Goal: Task Accomplishment & Management: Use online tool/utility

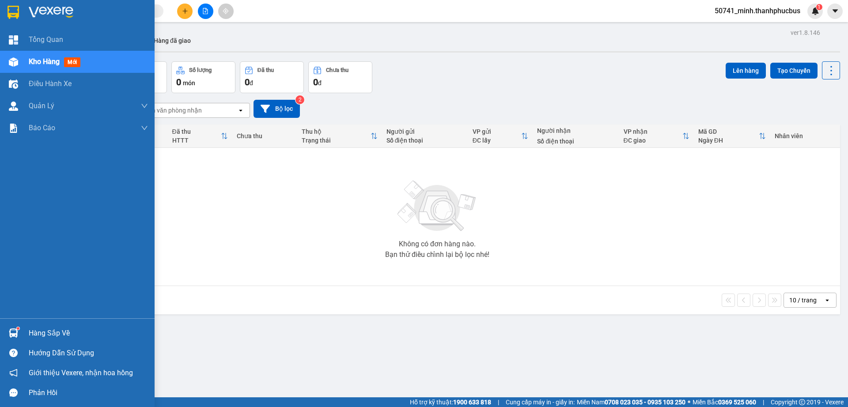
click at [19, 333] on div at bounding box center [13, 332] width 15 height 15
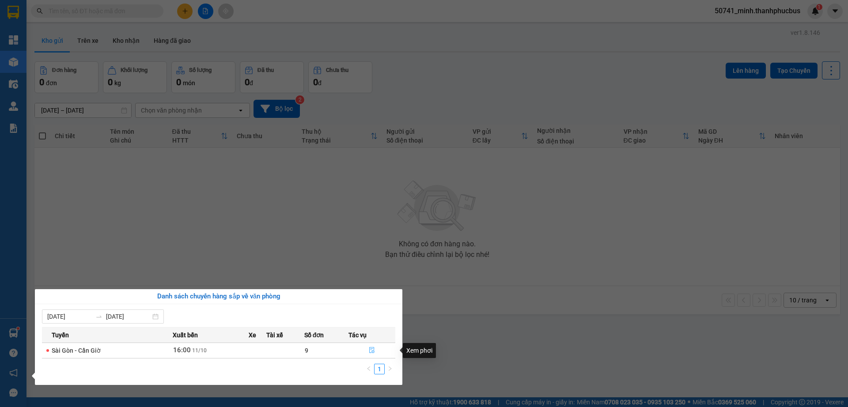
click at [366, 351] on button "button" at bounding box center [372, 350] width 46 height 14
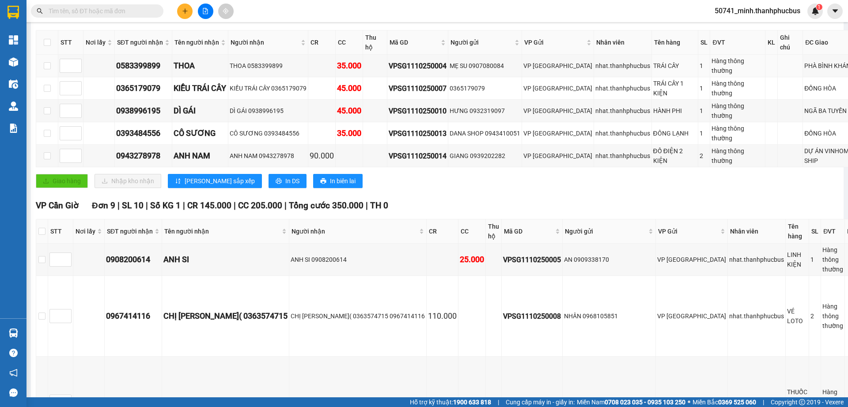
scroll to position [221, 0]
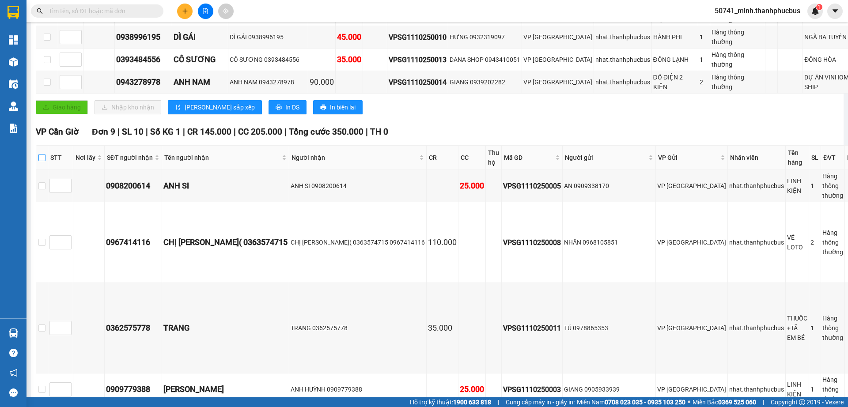
click at [45, 159] on input "checkbox" at bounding box center [41, 157] width 7 height 7
checkbox input "true"
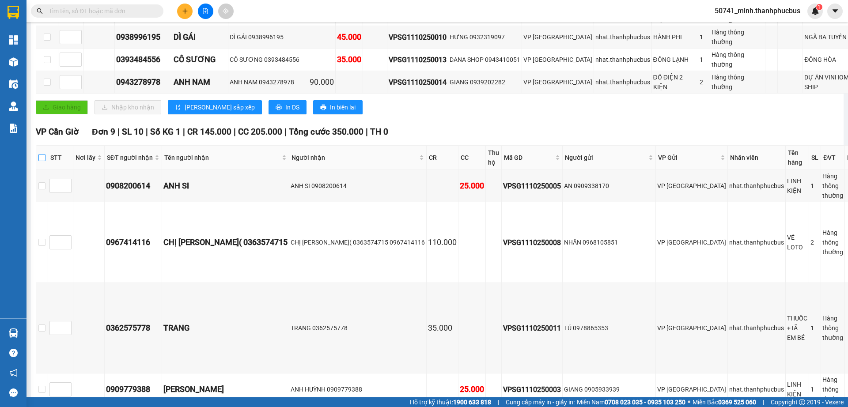
checkbox input "true"
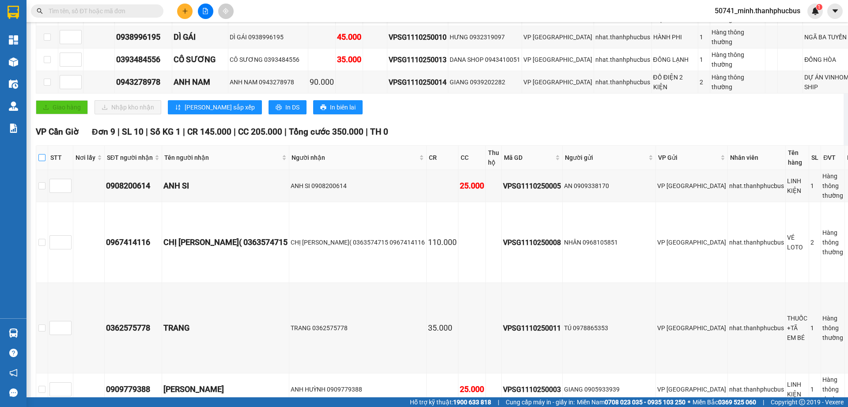
checkbox input "true"
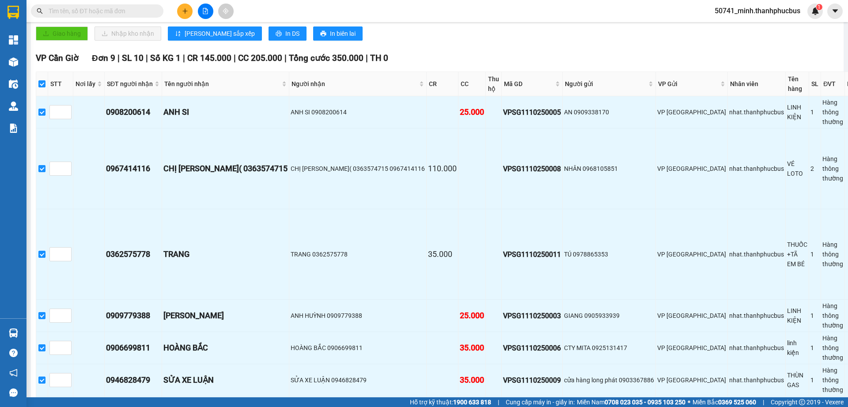
scroll to position [426, 0]
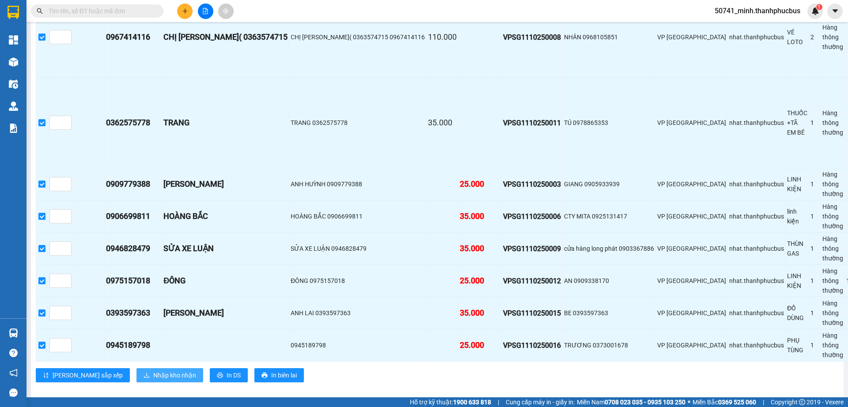
click at [153, 370] on span "Nhập kho nhận" at bounding box center [174, 375] width 43 height 10
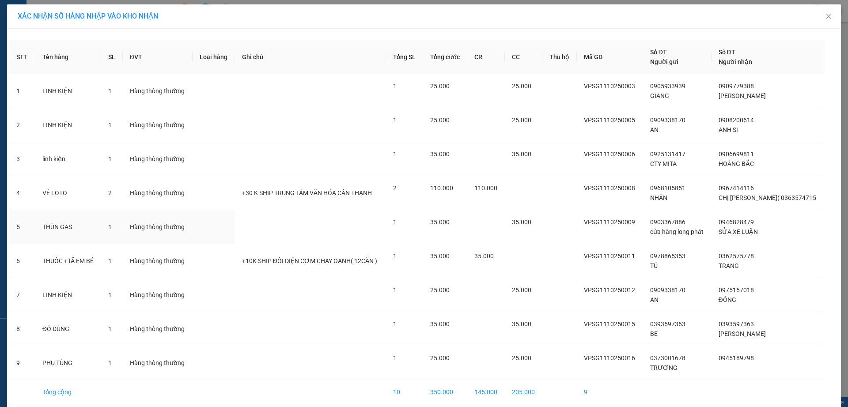
scroll to position [38, 0]
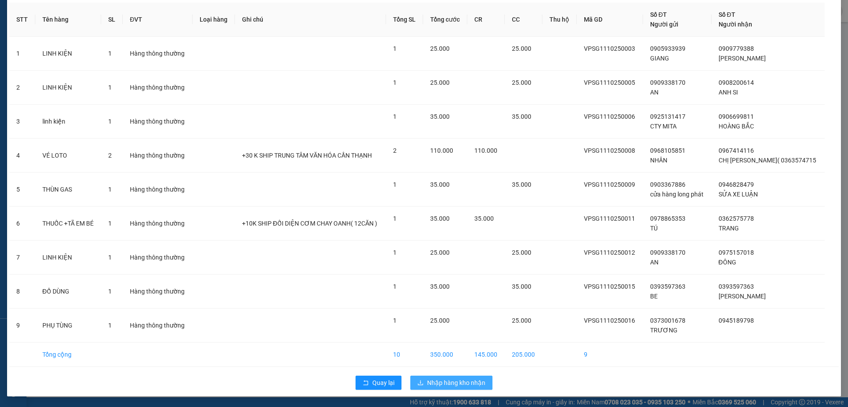
click at [448, 381] on span "Nhập hàng kho nhận" at bounding box center [456, 383] width 58 height 10
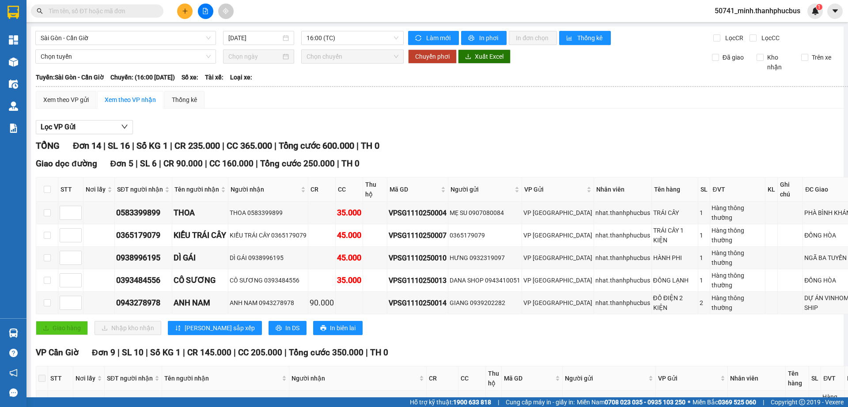
click at [490, 134] on div at bounding box center [471, 134] width 870 height 0
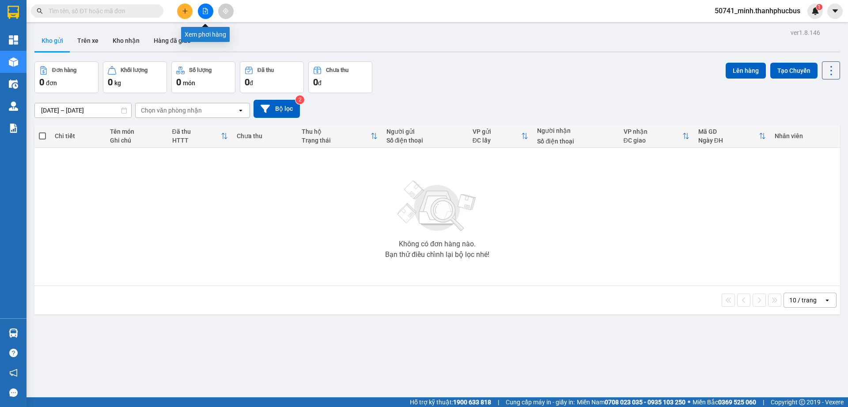
click at [208, 11] on icon "file-add" at bounding box center [205, 11] width 6 height 6
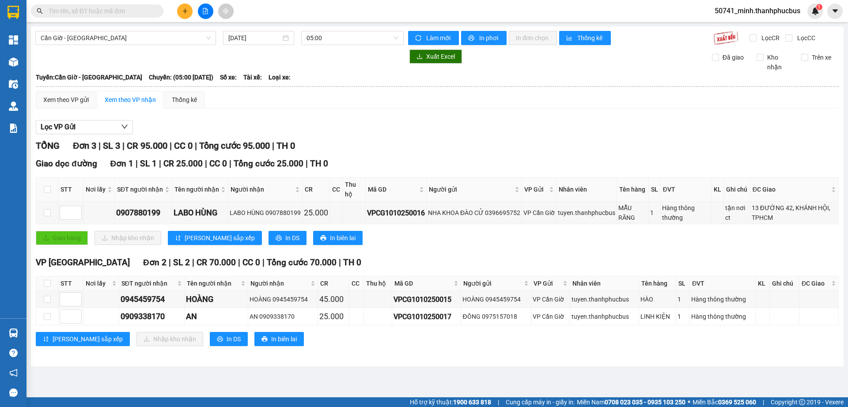
click at [116, 34] on span "Cần Giờ - Sài Gòn" at bounding box center [126, 37] width 170 height 13
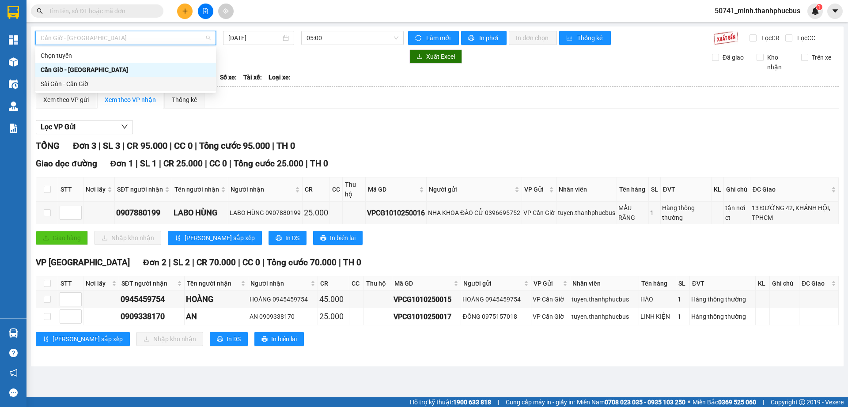
click at [74, 85] on div "Sài Gòn - Cần Giờ" at bounding box center [126, 84] width 170 height 10
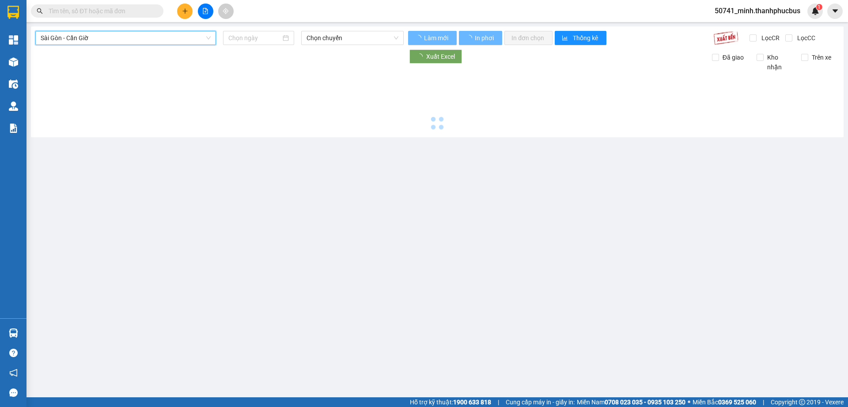
type input "[DATE]"
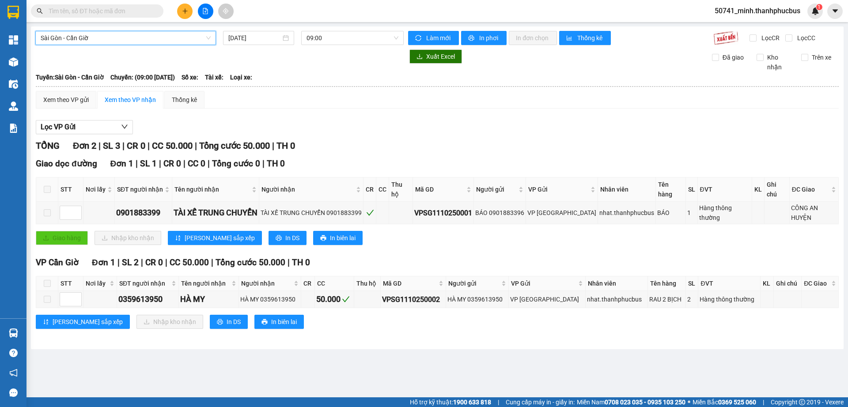
click at [335, 39] on span "09:00" at bounding box center [352, 37] width 92 height 13
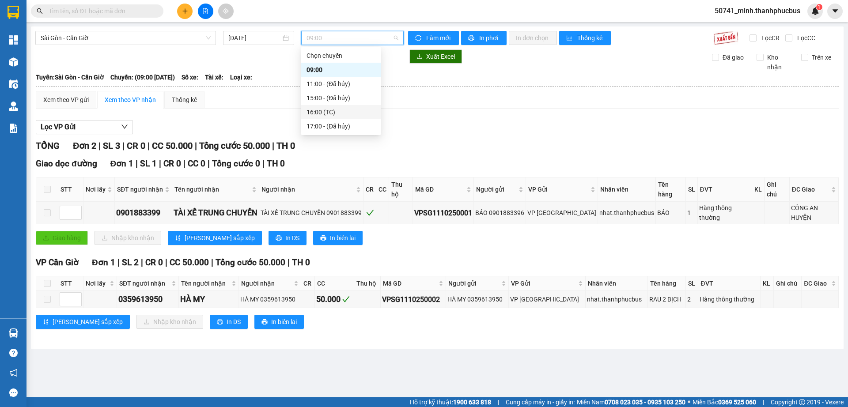
click at [321, 109] on div "16:00 (TC)" at bounding box center [340, 112] width 69 height 10
